Goal: Task Accomplishment & Management: Use online tool/utility

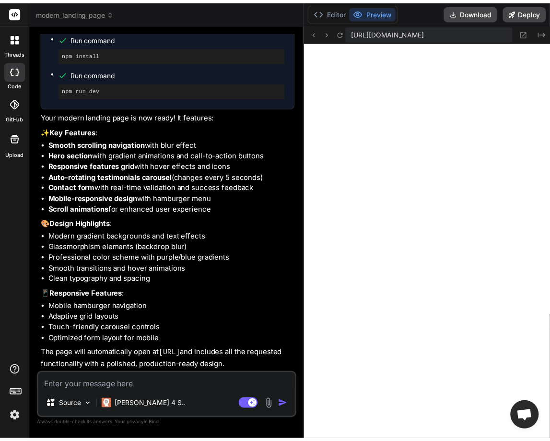
scroll to position [444, 0]
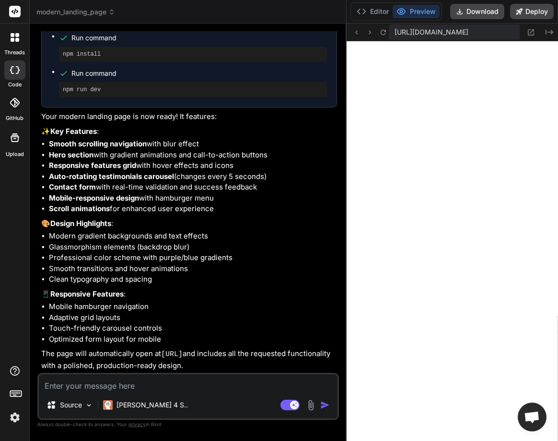
drag, startPoint x: 203, startPoint y: 183, endPoint x: 379, endPoint y: 171, distance: 176.5
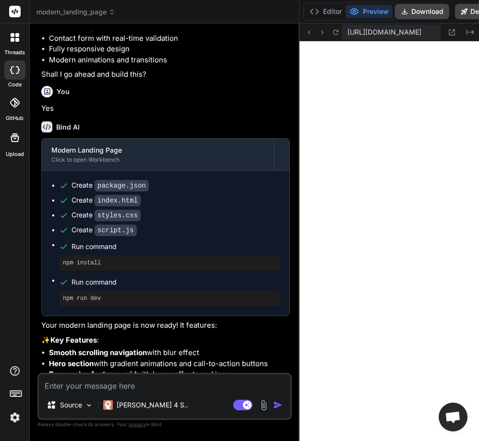
scroll to position [0, 0]
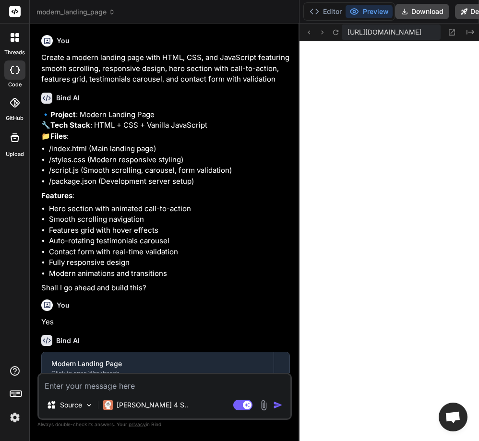
click at [15, 35] on icon at bounding box center [15, 37] width 9 height 9
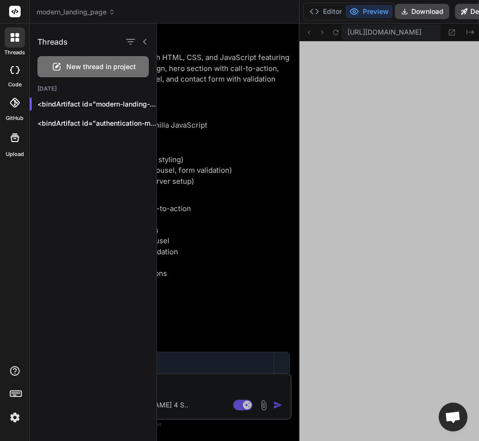
click at [84, 61] on div "New thread in project" at bounding box center [92, 66] width 111 height 21
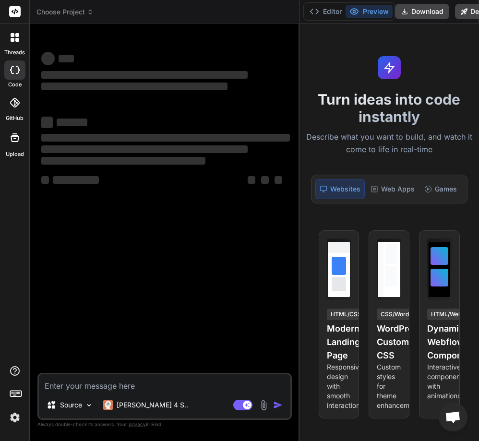
scroll to position [510, 0]
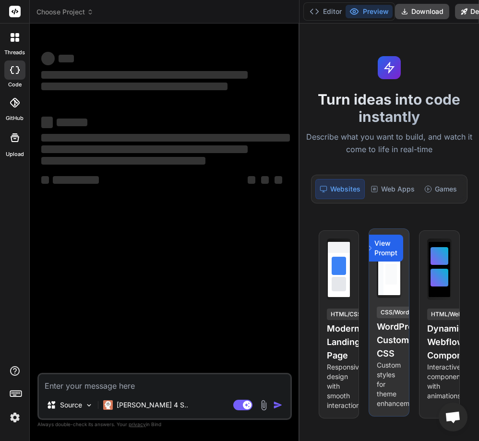
click at [389, 249] on span "View Prompt" at bounding box center [385, 247] width 23 height 19
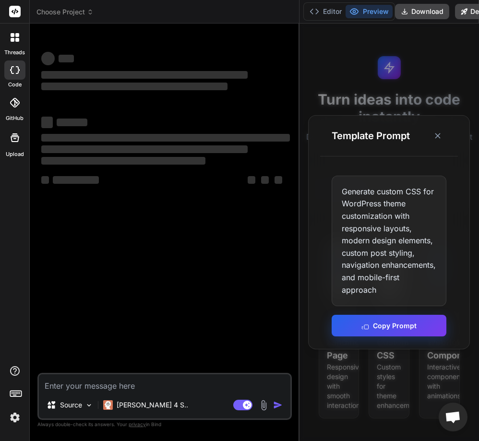
click at [366, 324] on icon at bounding box center [365, 326] width 8 height 8
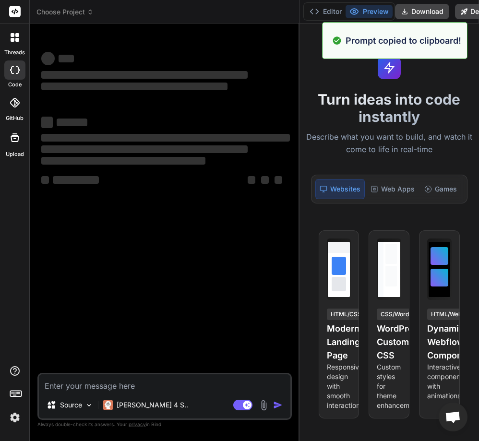
type textarea "x"
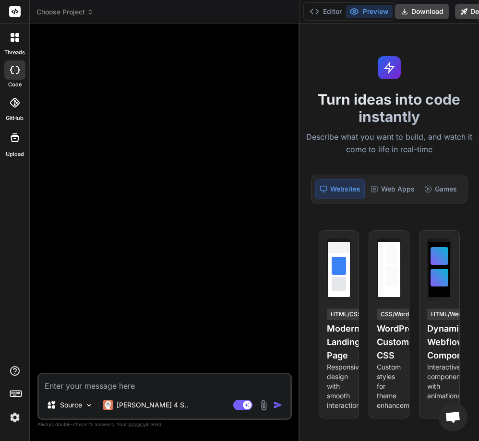
click at [154, 382] on textarea at bounding box center [164, 382] width 251 height 17
paste textarea "Generate custom CSS for WordPress theme customization with responsive layouts, …"
type textarea "Generate custom CSS for WordPress theme customization with responsive layouts, …"
type textarea "x"
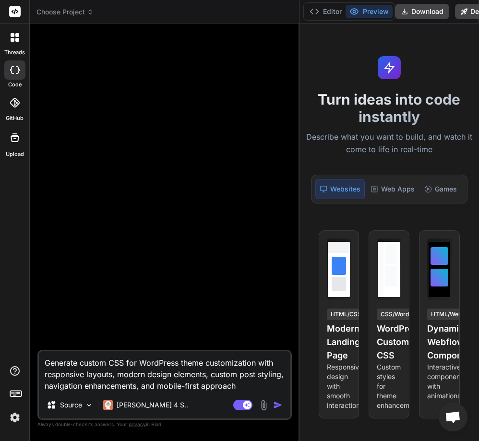
type textarea "Generate custom CSS for WordPress theme customization with responsive layouts, …"
click at [278, 404] on img "button" at bounding box center [278, 405] width 10 height 10
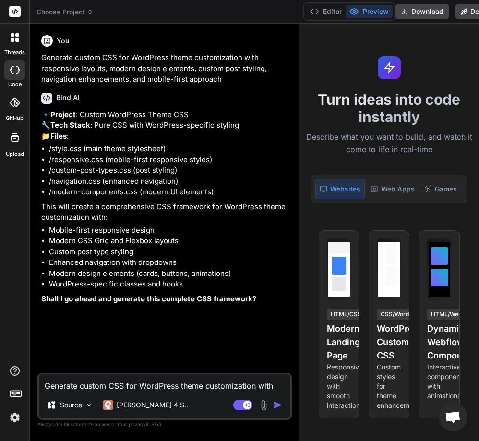
type textarea "x"
